Goal: Find specific page/section: Find specific page/section

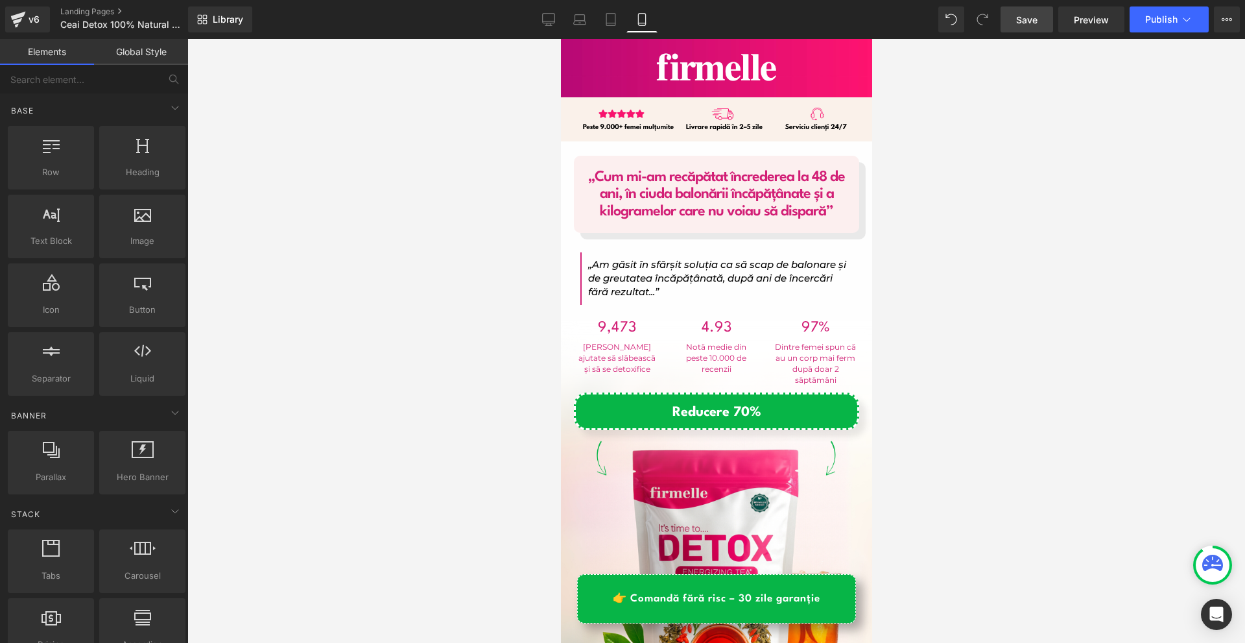
drag, startPoint x: 1024, startPoint y: 21, endPoint x: 219, endPoint y: 100, distance: 808.5
click at [1024, 21] on span "Save" at bounding box center [1026, 20] width 21 height 14
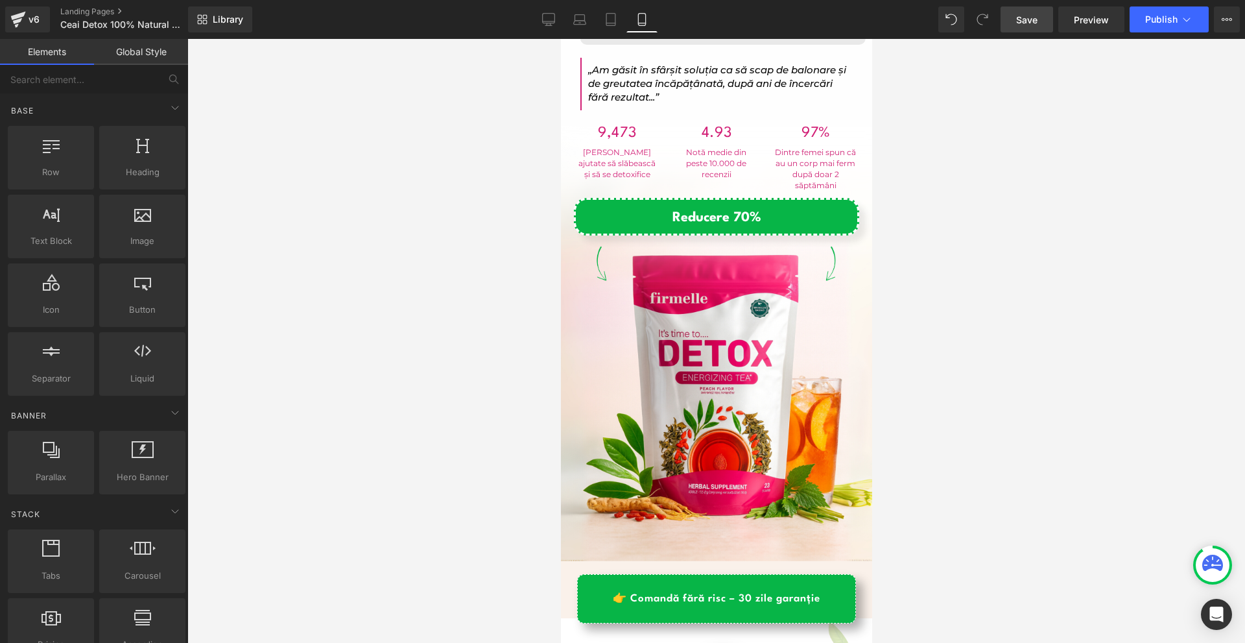
scroll to position [519, 0]
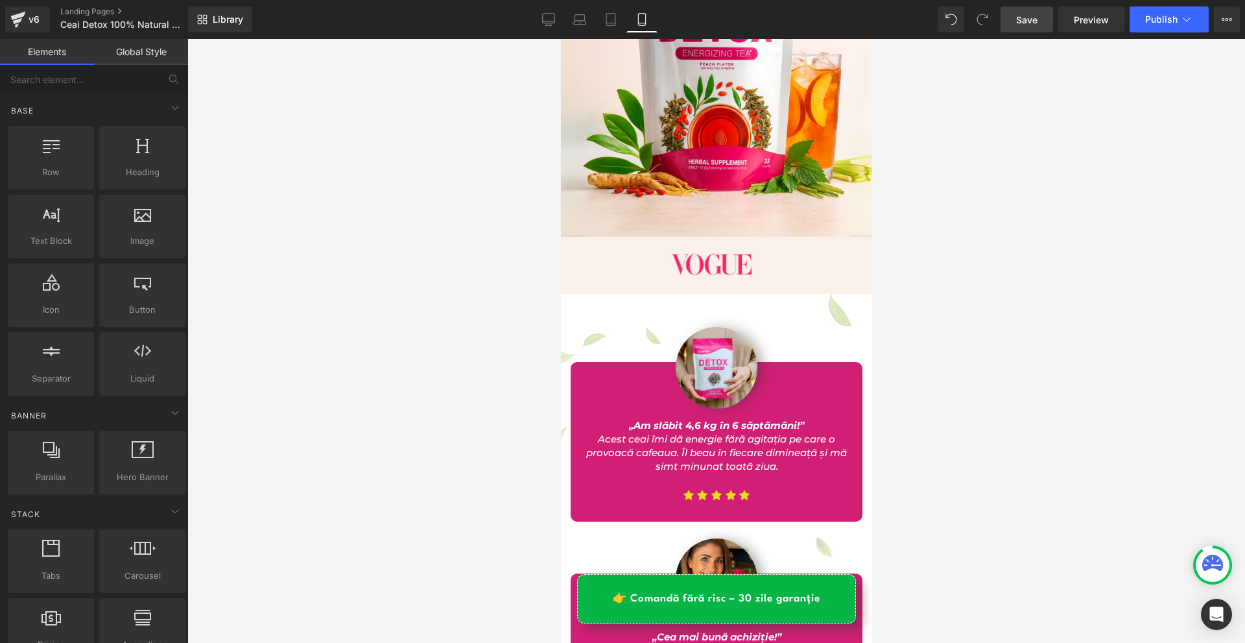
click at [1029, 30] on link "Save" at bounding box center [1026, 19] width 53 height 26
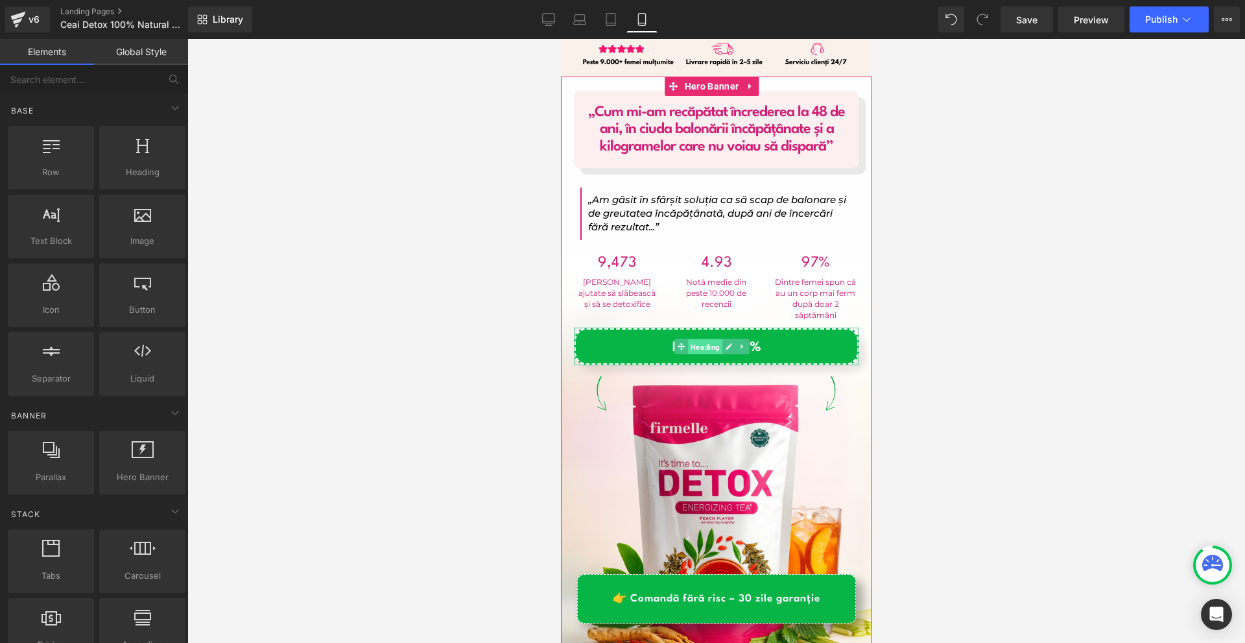
drag, startPoint x: 704, startPoint y: 345, endPoint x: 909, endPoint y: 413, distance: 215.9
click at [704, 345] on span "Heading" at bounding box center [704, 347] width 34 height 16
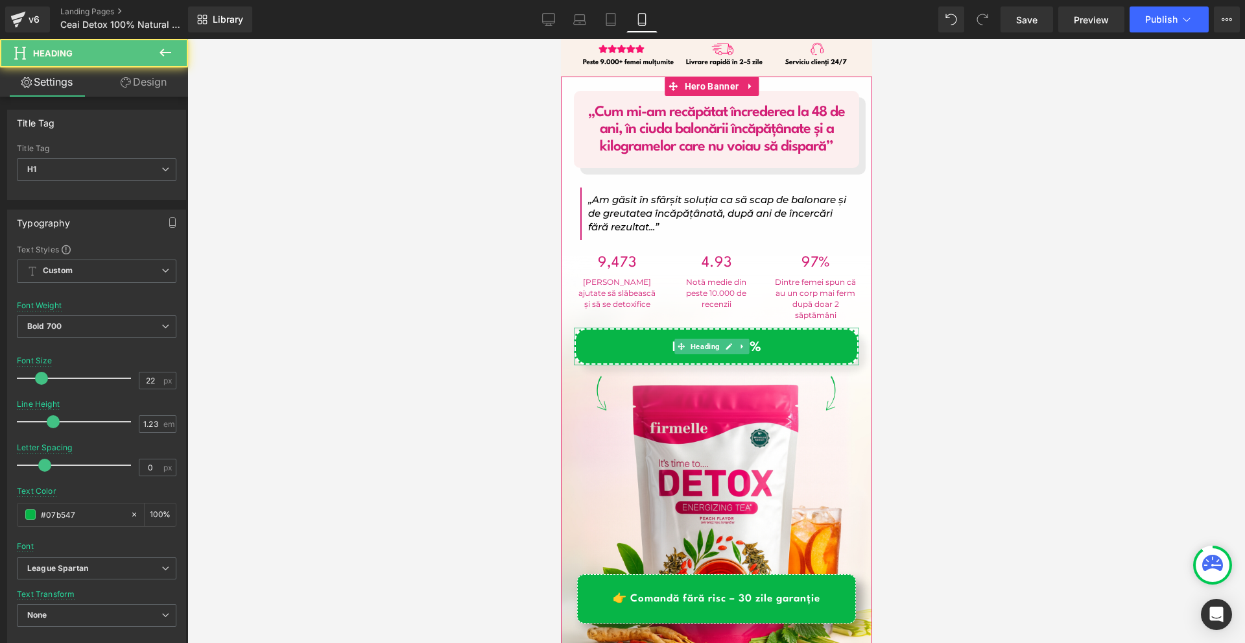
click at [773, 344] on h1 "Reducere 70%" at bounding box center [716, 348] width 268 height 18
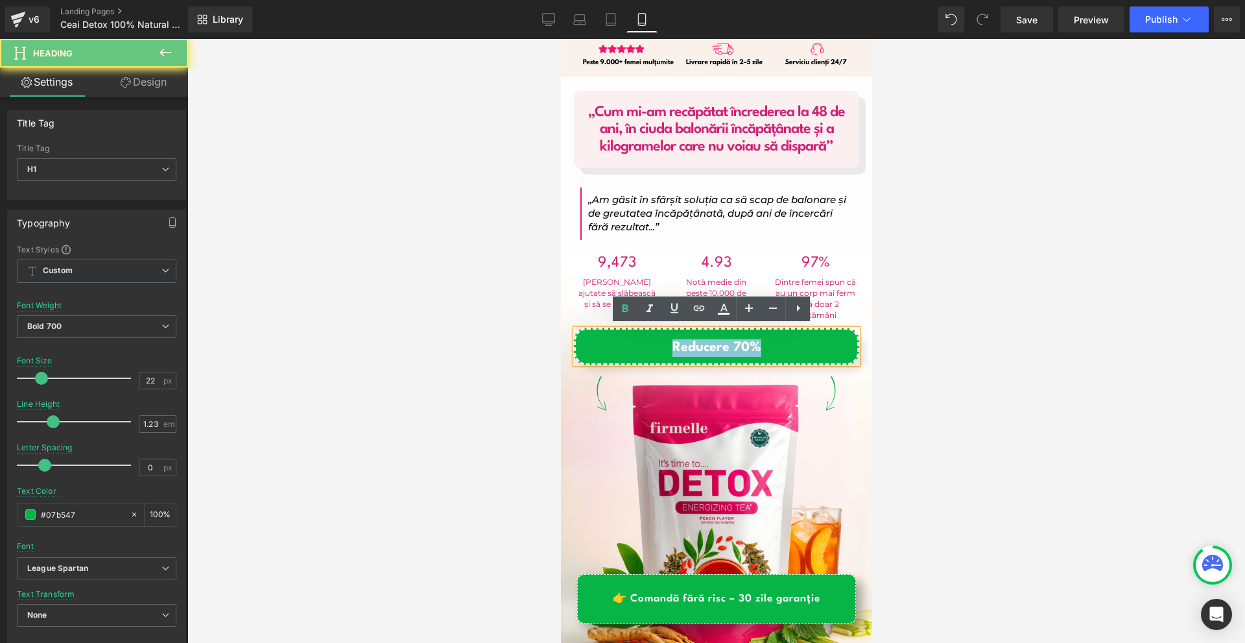
copy span "Reducere 70%"
drag, startPoint x: 680, startPoint y: 344, endPoint x: 644, endPoint y: 342, distance: 36.4
click at [644, 342] on h1 "Reducere 70%" at bounding box center [716, 348] width 268 height 18
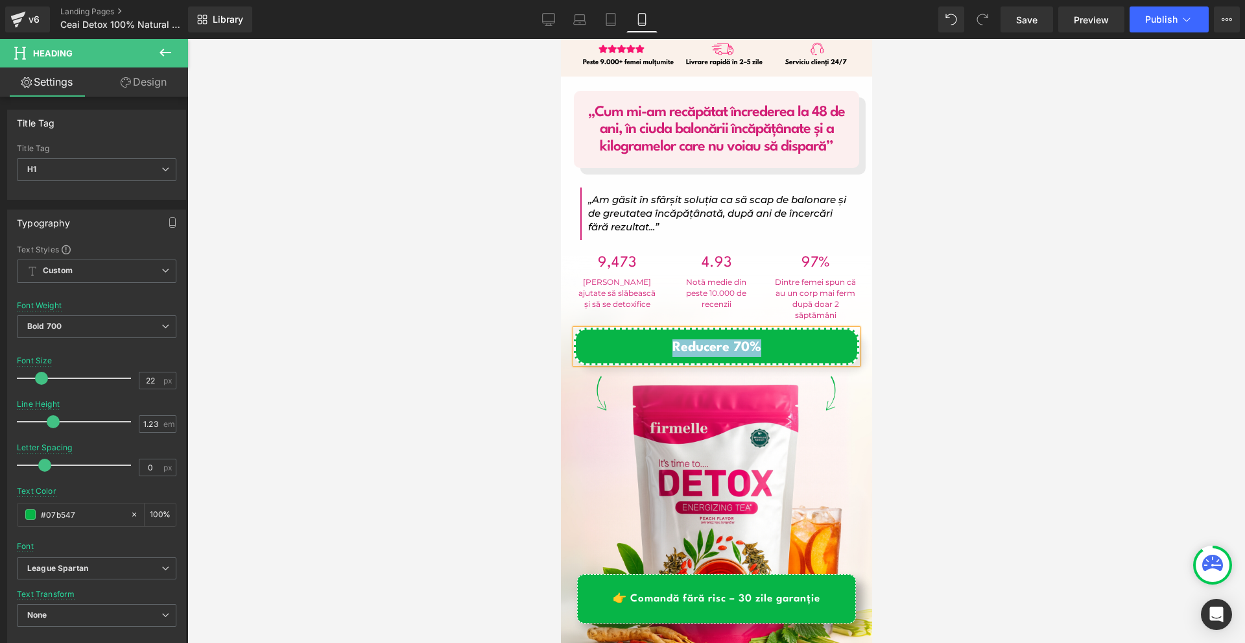
scroll to position [259, 0]
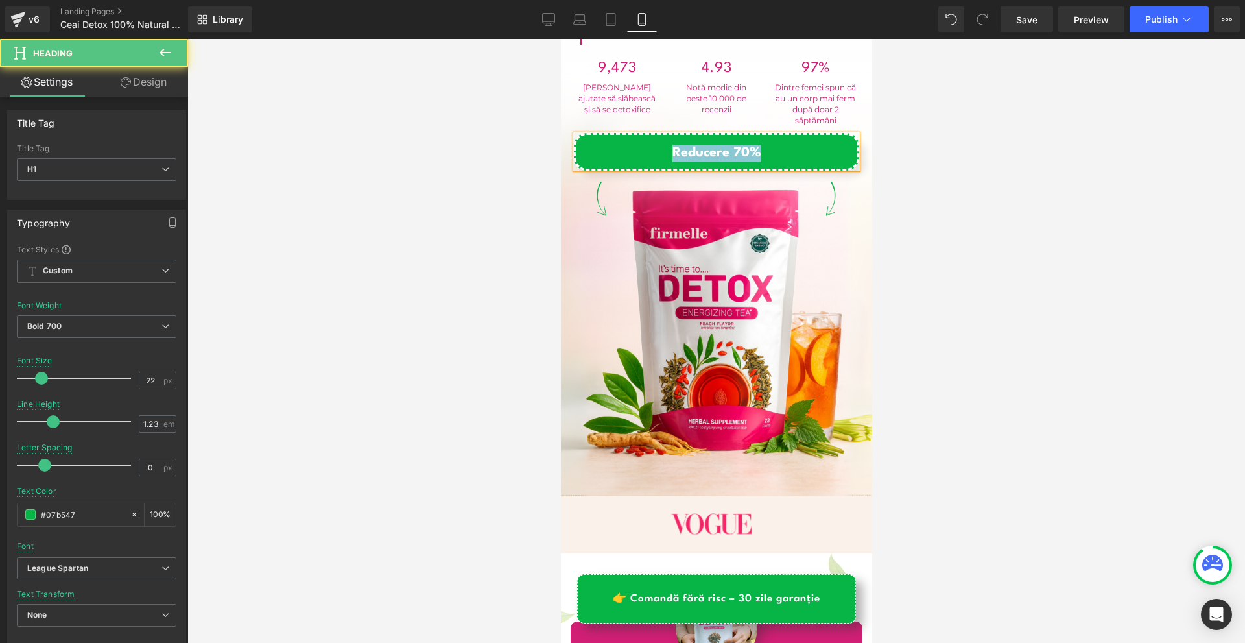
click at [793, 159] on h1 "Reducere 70%" at bounding box center [716, 154] width 268 height 18
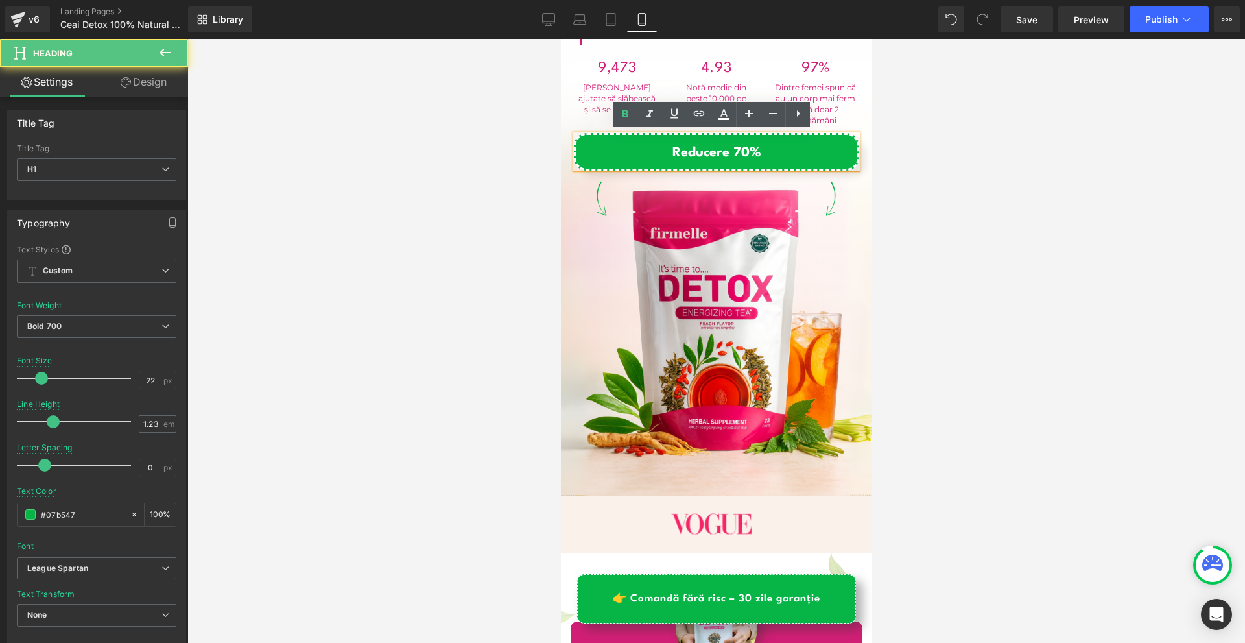
drag, startPoint x: 998, startPoint y: 182, endPoint x: 965, endPoint y: 216, distance: 47.7
click at [998, 182] on div at bounding box center [716, 341] width 1058 height 604
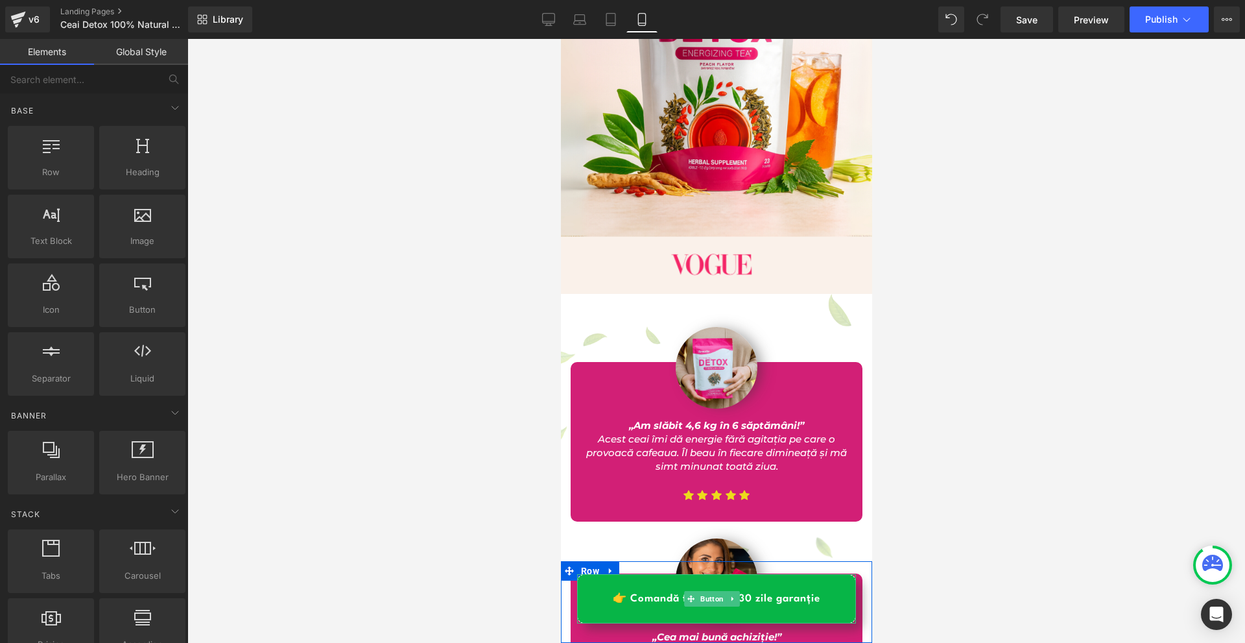
click at [801, 598] on link "👉 Comandă fără risc – 30 zile garanție" at bounding box center [715, 598] width 279 height 49
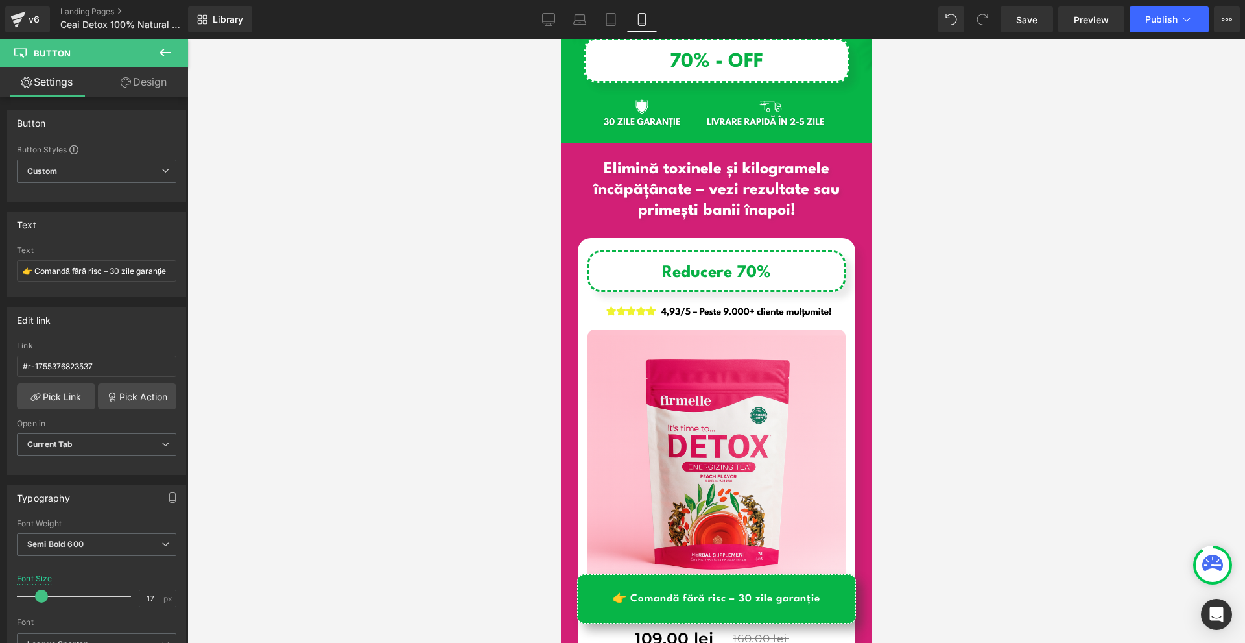
scroll to position [11284, 0]
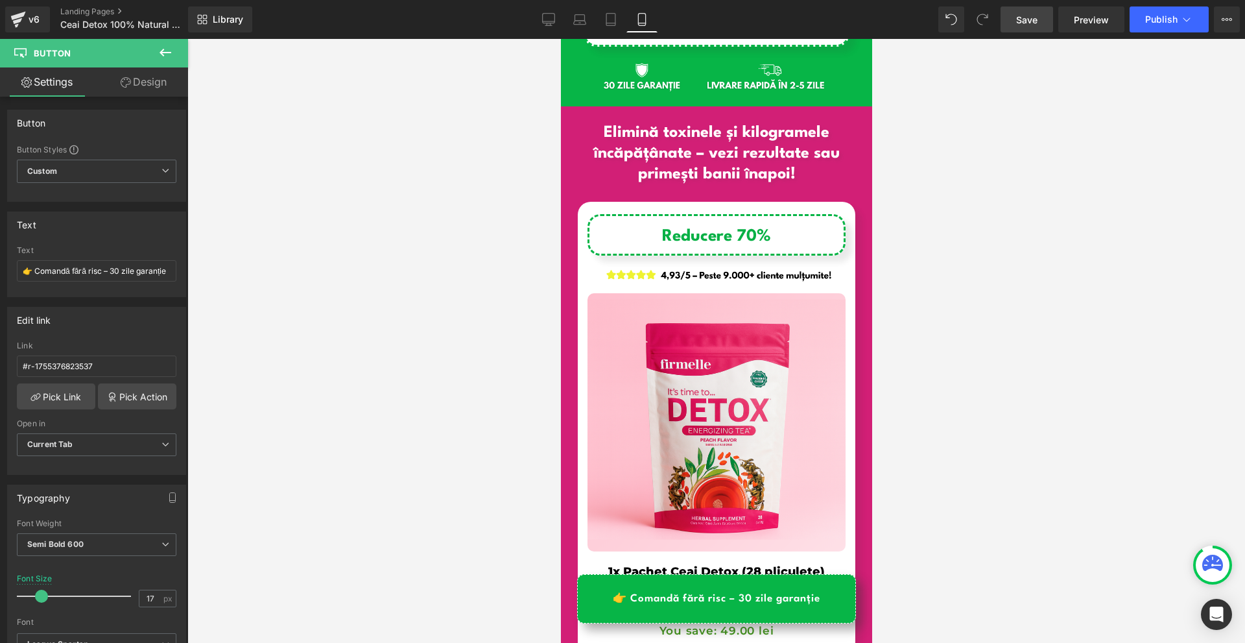
click at [1029, 13] on span "Save" at bounding box center [1026, 20] width 21 height 14
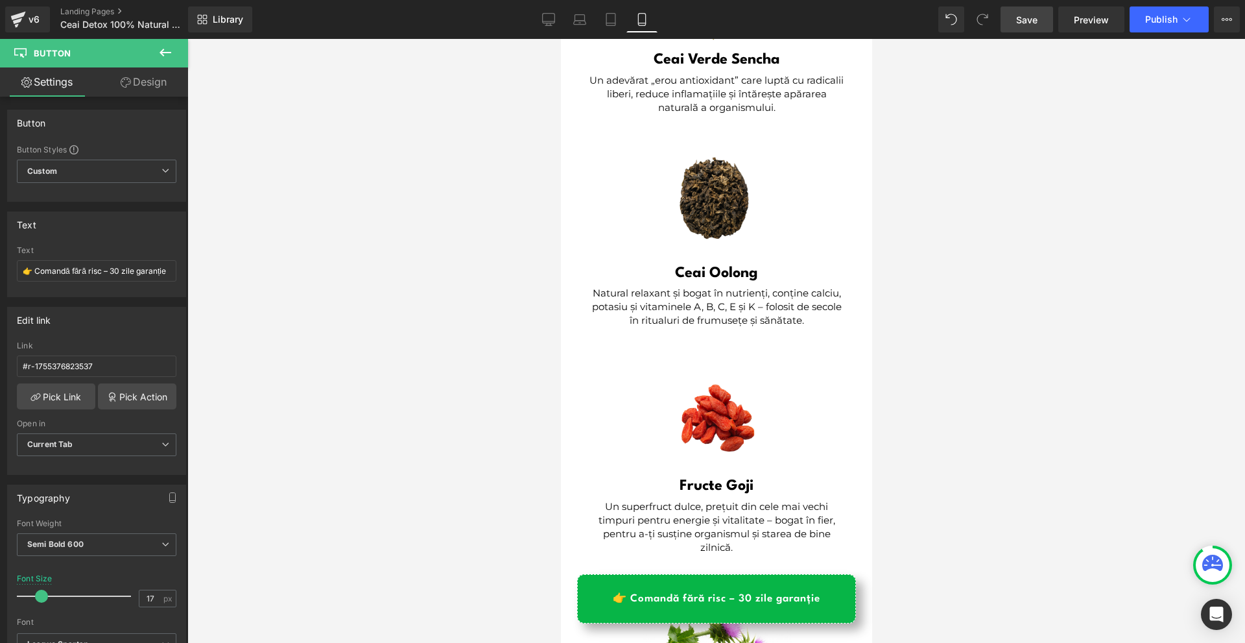
scroll to position [5576, 0]
